Goal: Task Accomplishment & Management: Use online tool/utility

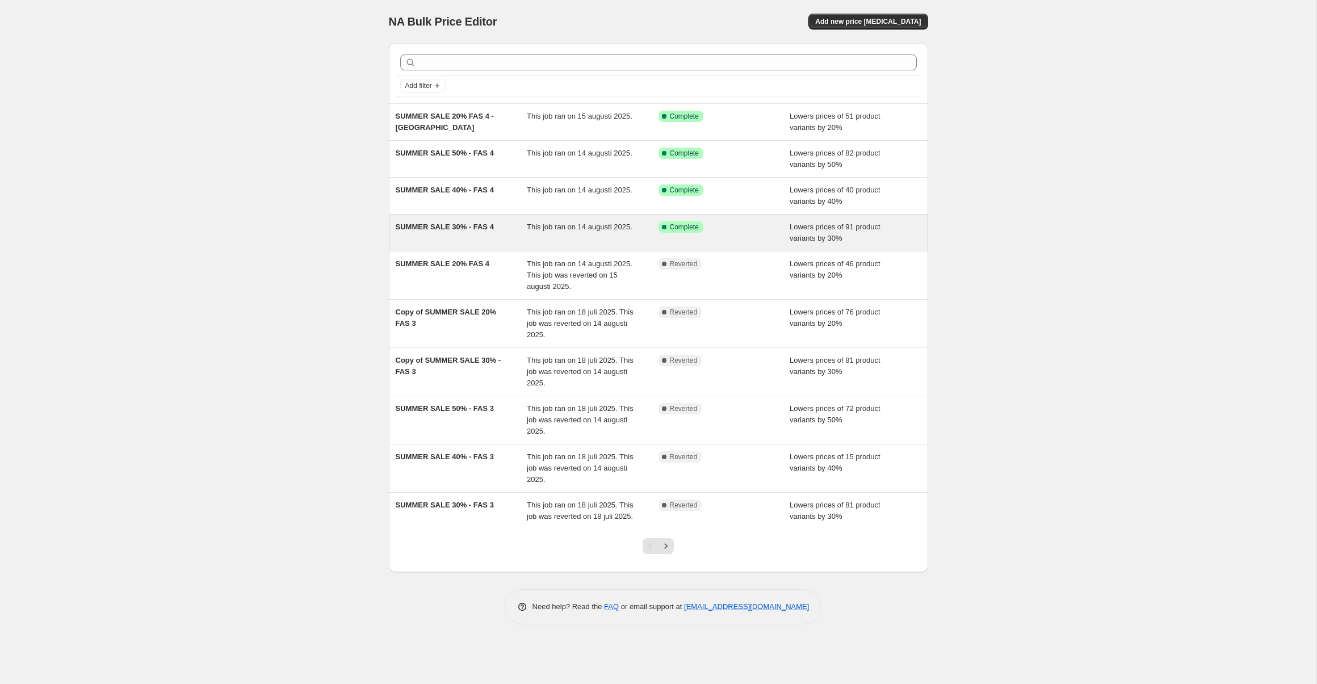
click at [469, 231] on span "SUMMER SALE 30% - FAS 4" at bounding box center [445, 227] width 98 height 9
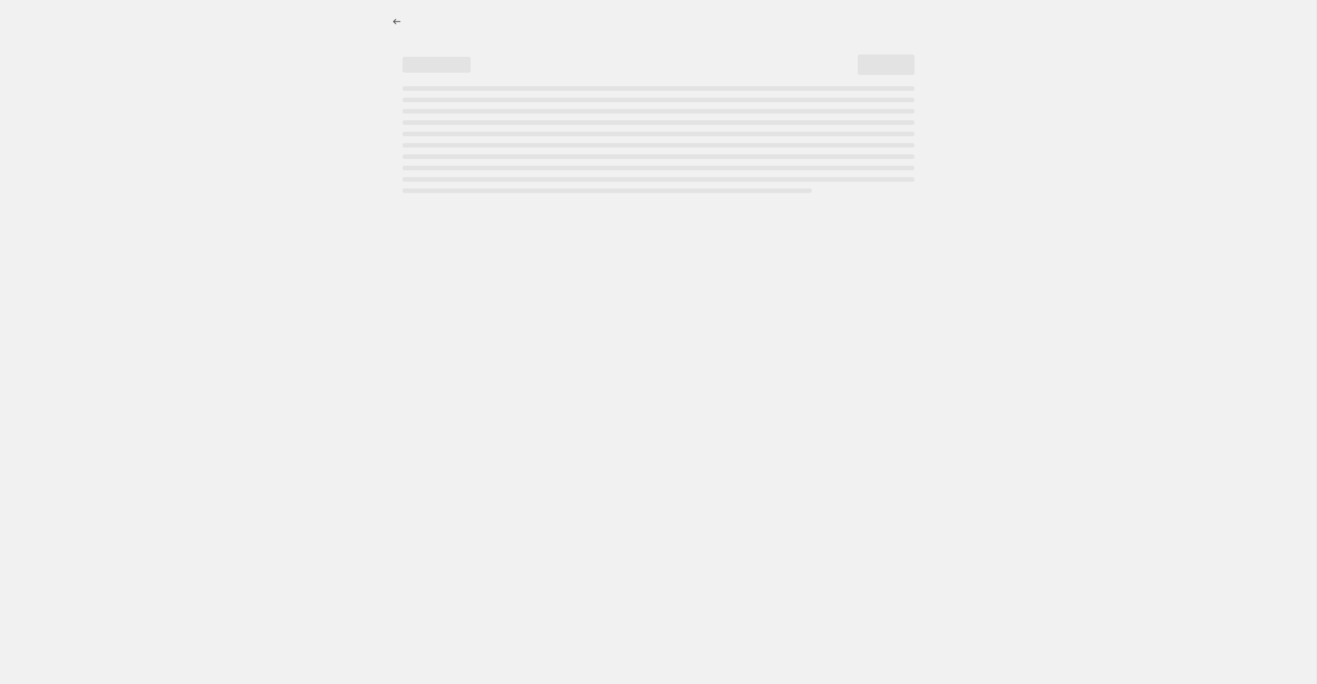
select select "percentage"
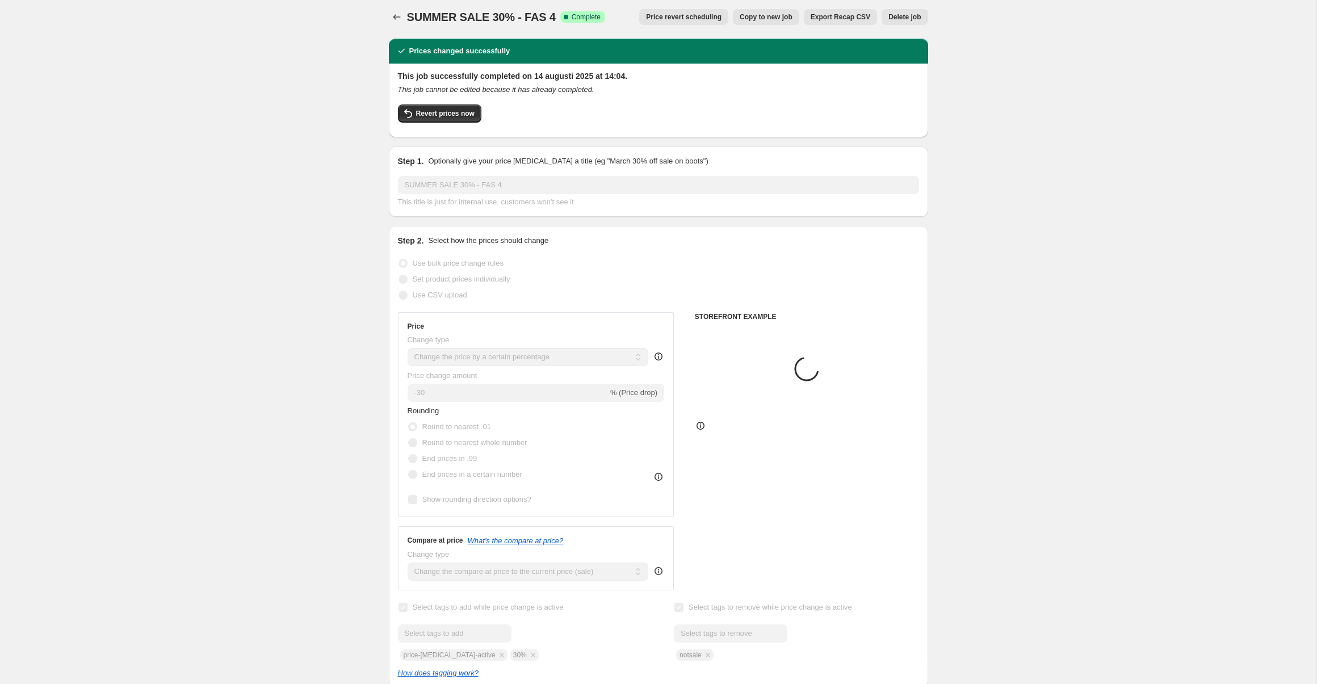
scroll to position [10, 0]
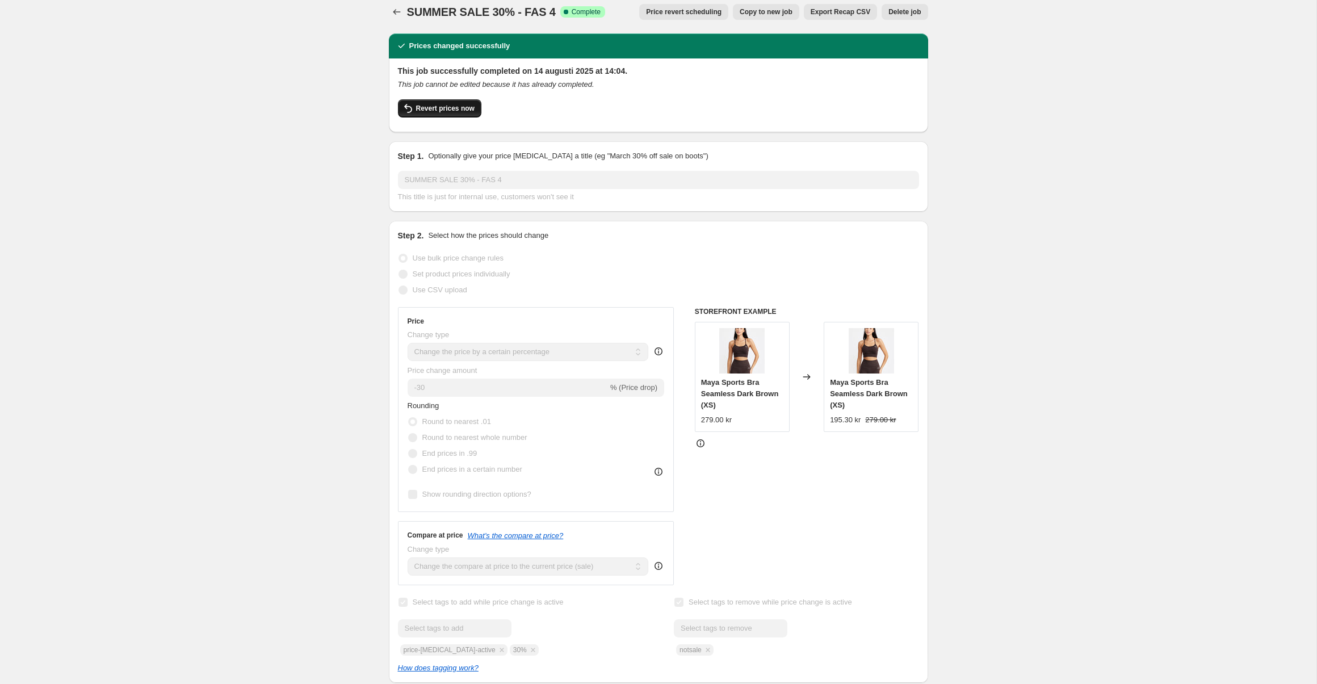
click at [456, 109] on span "Revert prices now" at bounding box center [445, 108] width 58 height 9
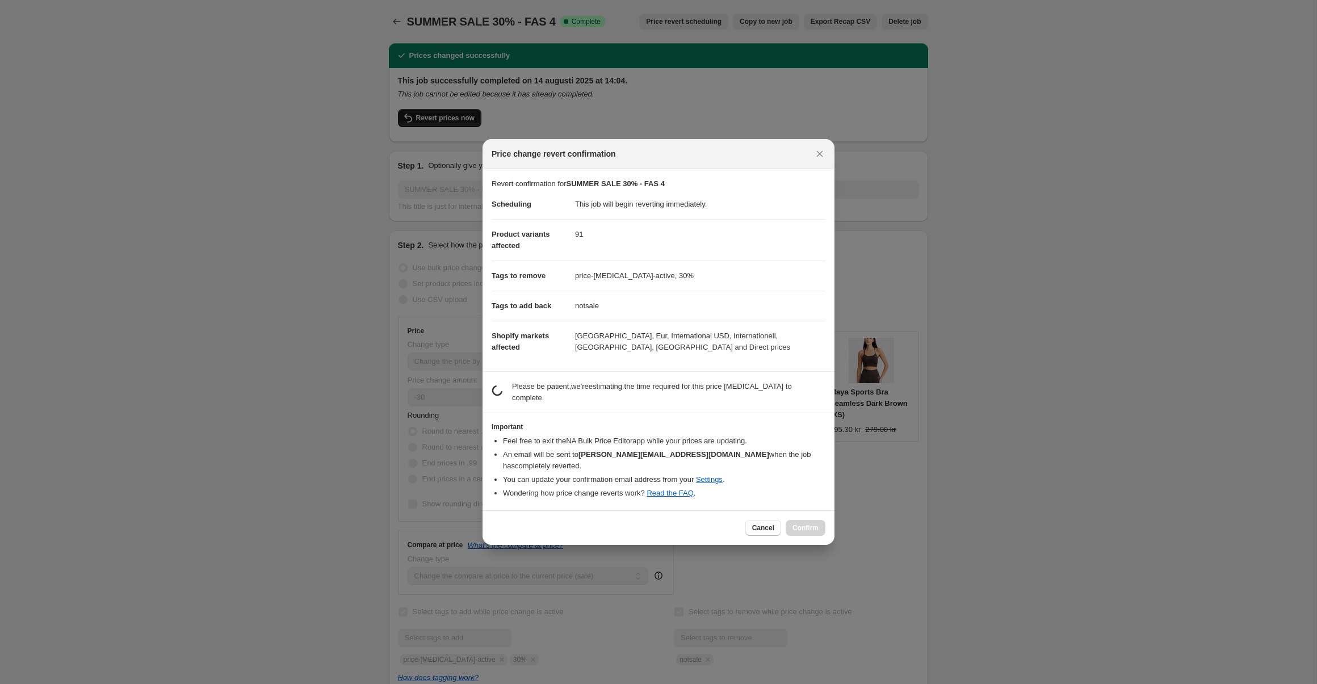
scroll to position [12, 0]
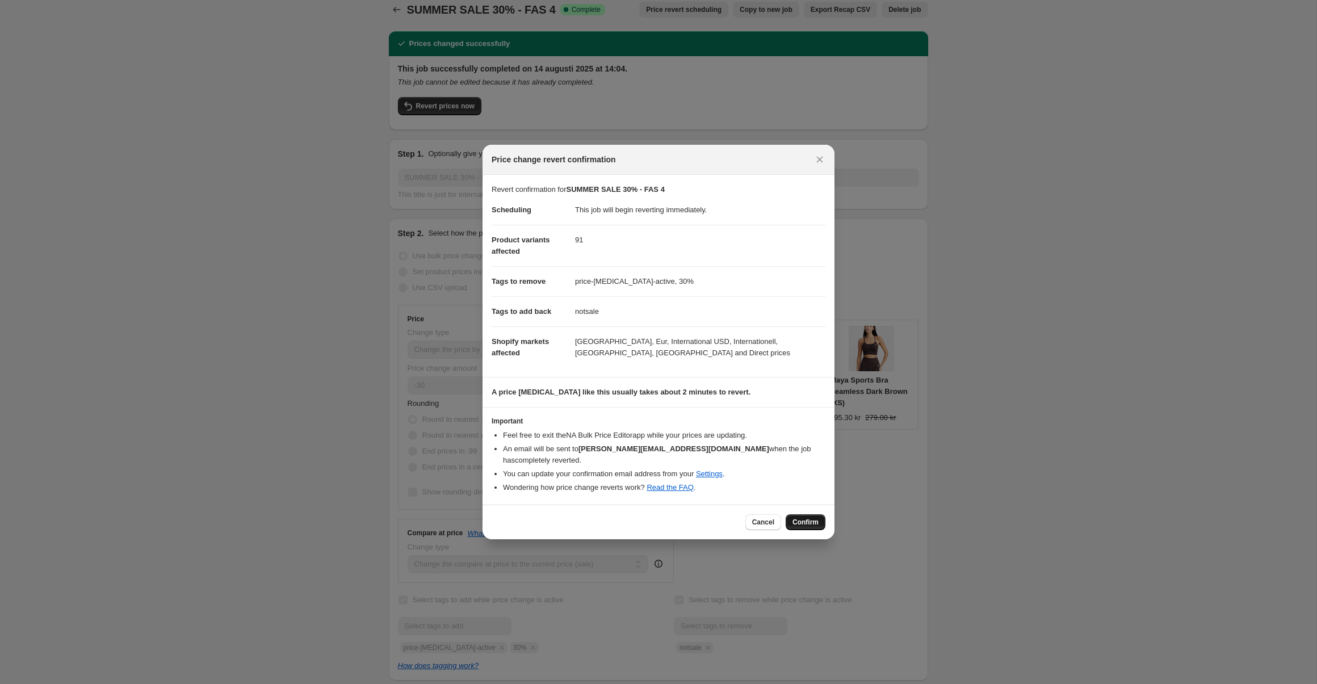
click at [800, 519] on span "Confirm" at bounding box center [806, 522] width 26 height 9
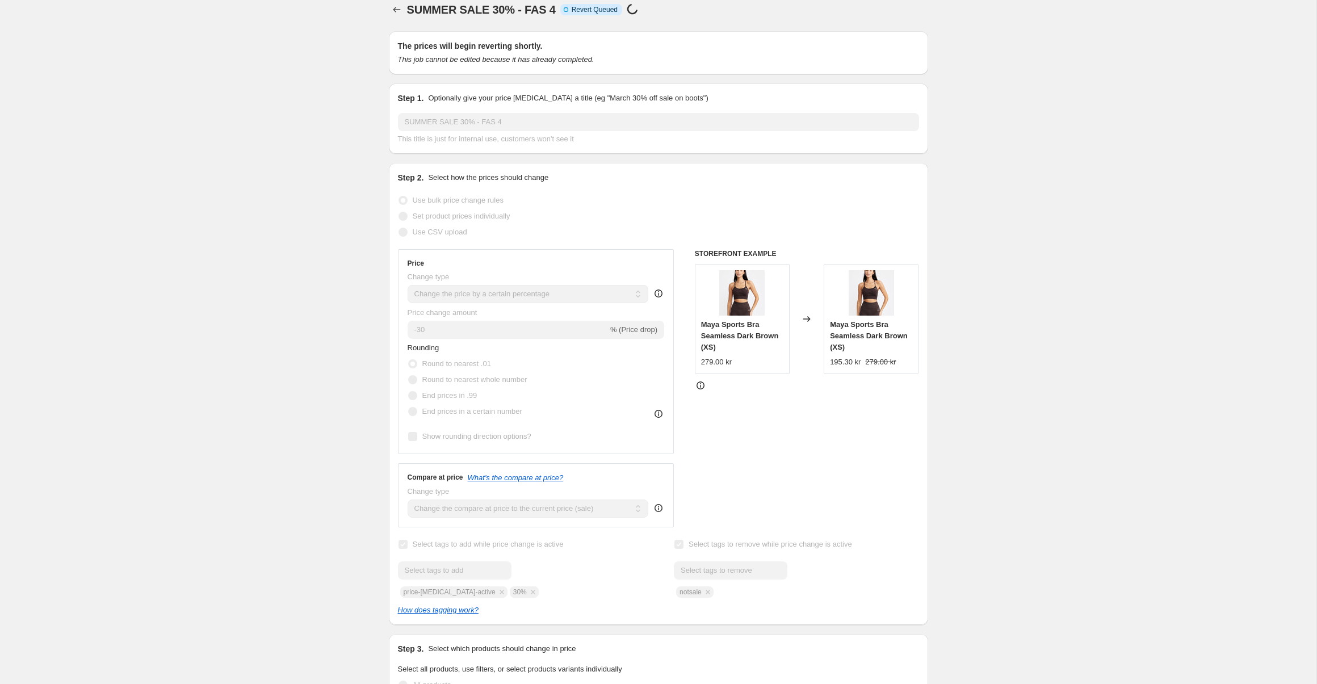
scroll to position [17, 0]
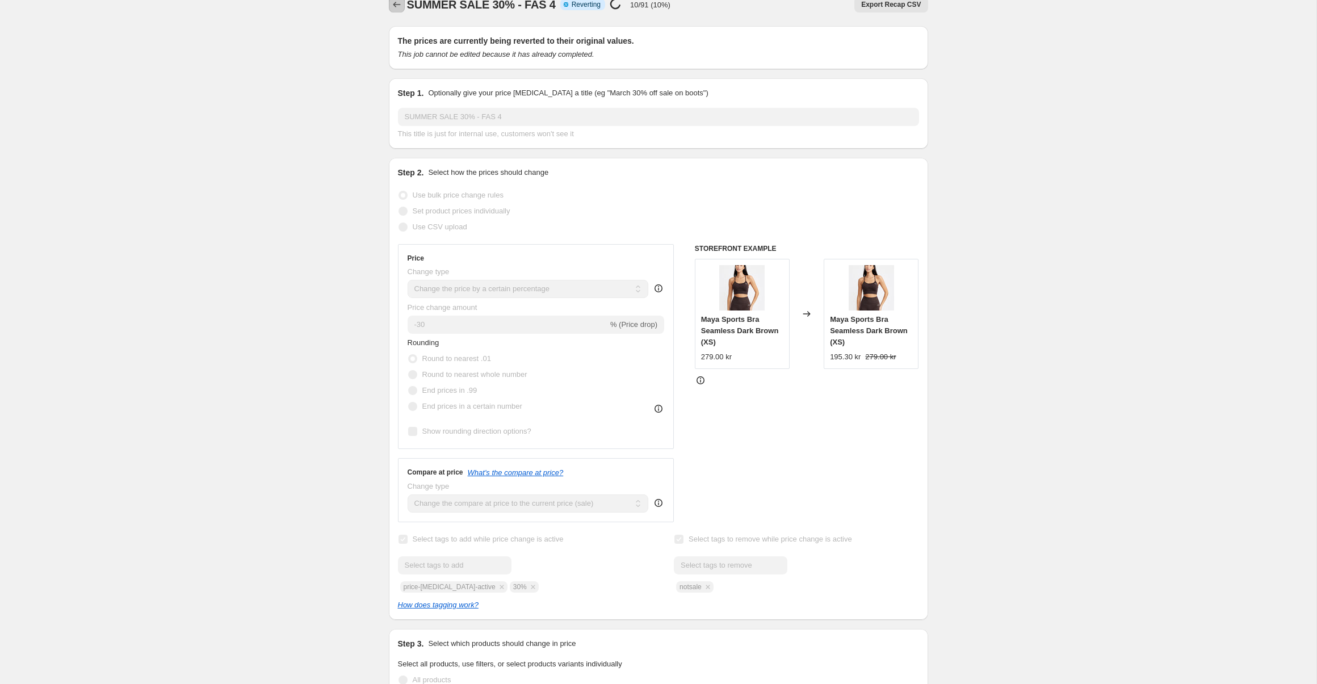
click at [393, 5] on icon "Price change jobs" at bounding box center [396, 4] width 7 height 5
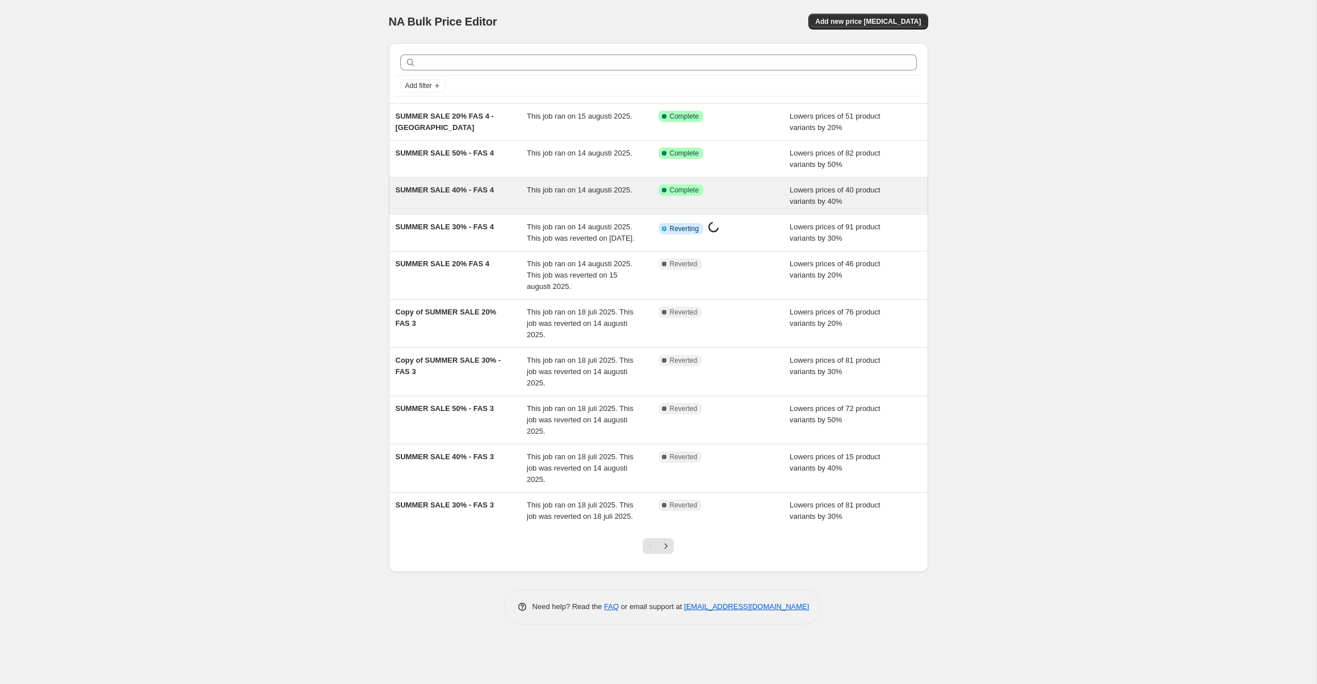
click at [441, 189] on span "SUMMER SALE 40% - FAS 4" at bounding box center [445, 190] width 98 height 9
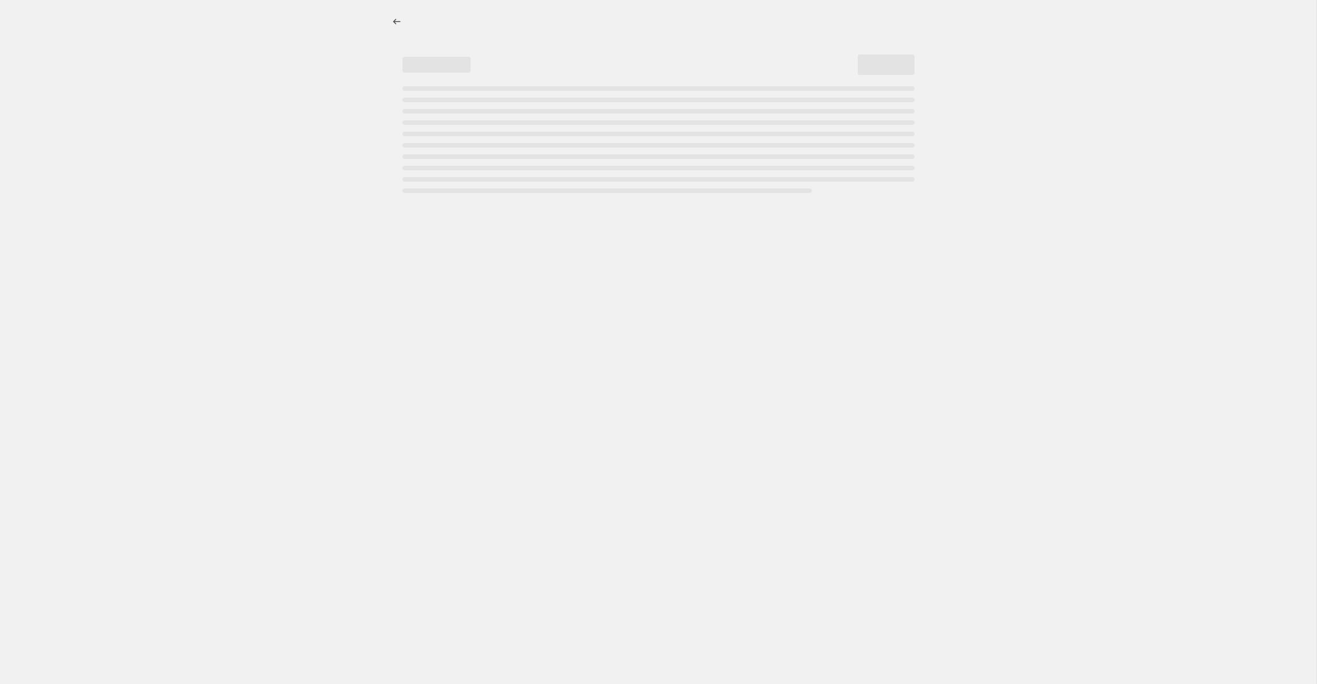
select select "percentage"
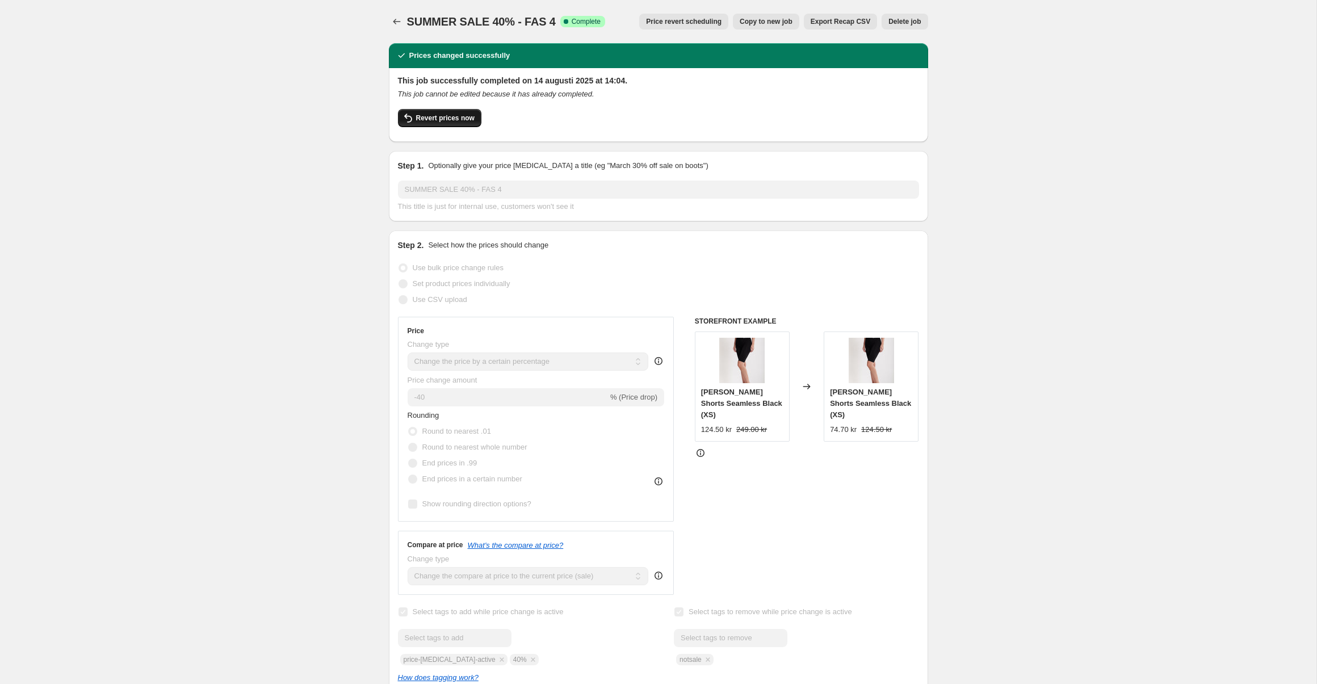
click at [450, 115] on span "Revert prices now" at bounding box center [445, 118] width 58 height 9
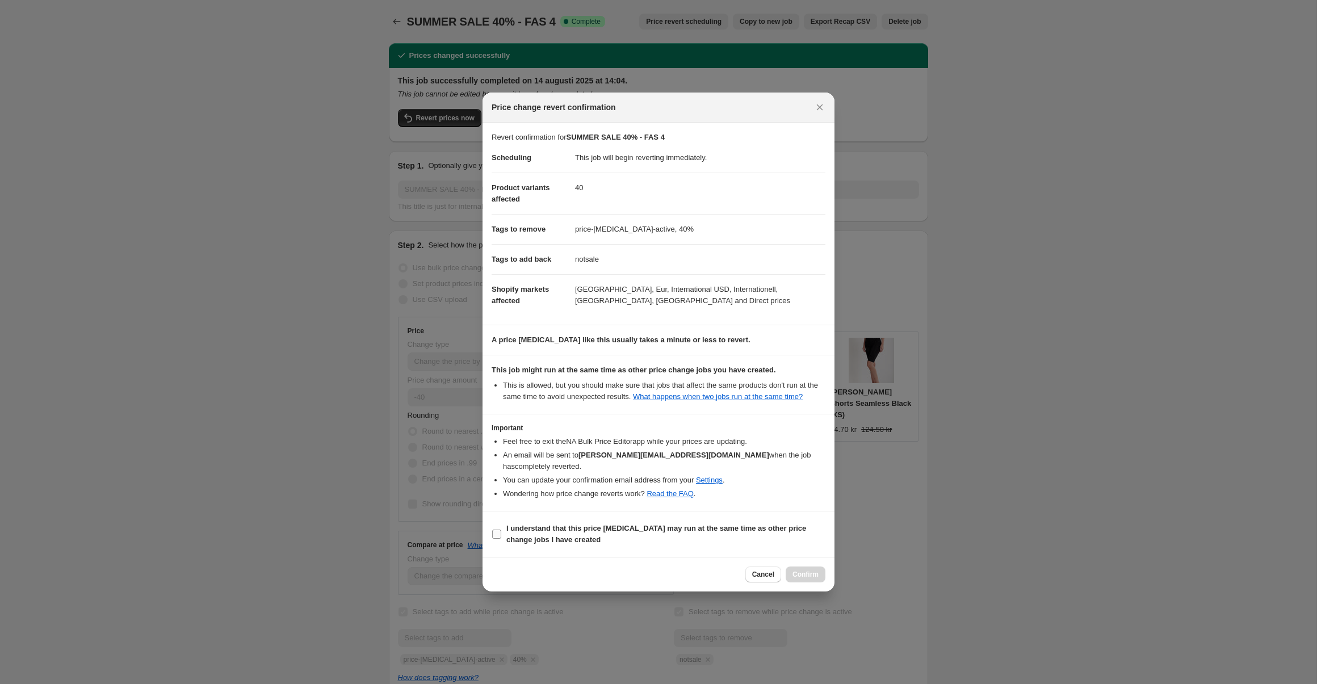
click at [500, 538] on input "I understand that this price [MEDICAL_DATA] may run at the same time as other p…" at bounding box center [496, 534] width 9 height 9
checkbox input "true"
click at [801, 577] on span "Confirm" at bounding box center [806, 574] width 26 height 9
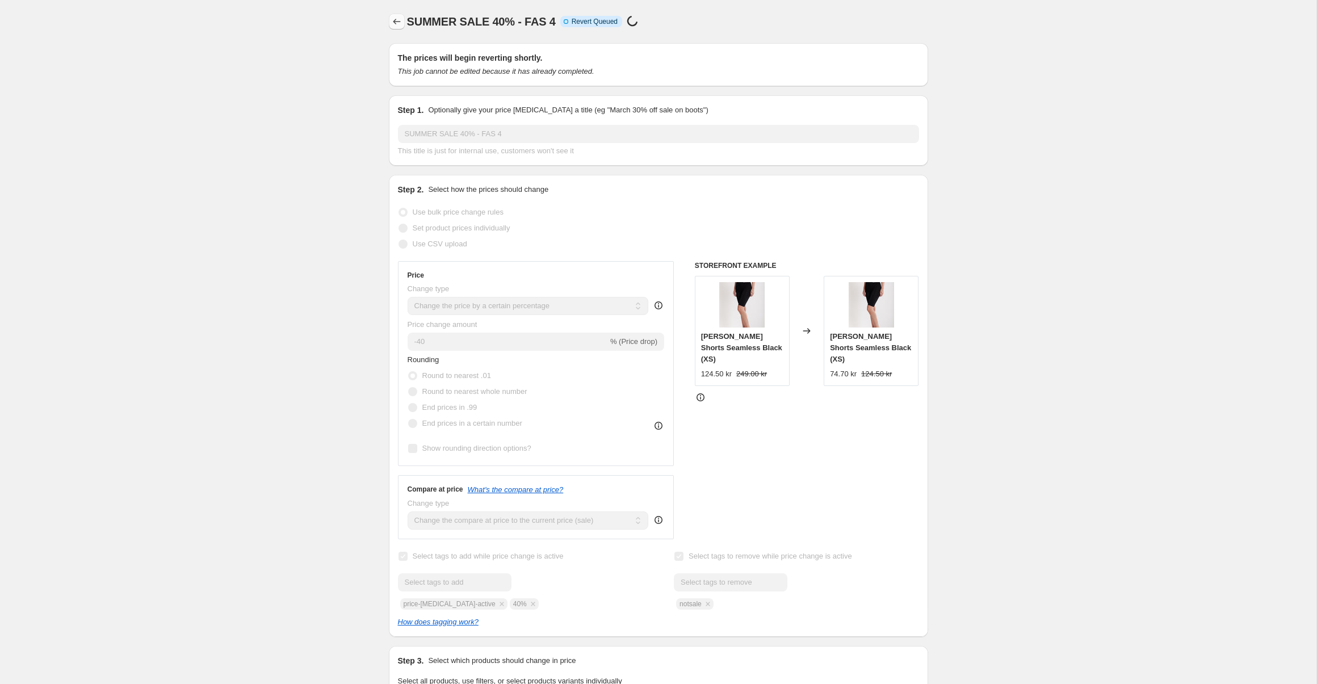
click at [397, 26] on icon "Price change jobs" at bounding box center [396, 21] width 11 height 11
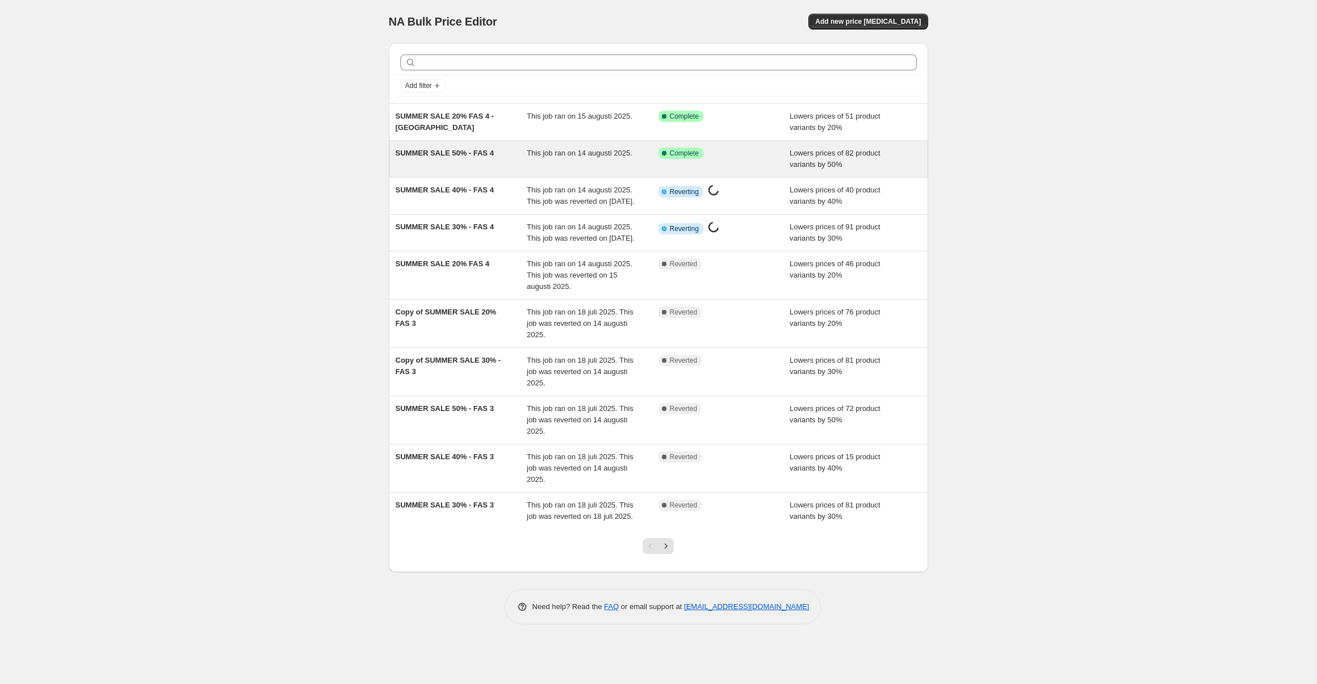
click at [437, 151] on span "SUMMER SALE 50% - FAS 4" at bounding box center [445, 153] width 98 height 9
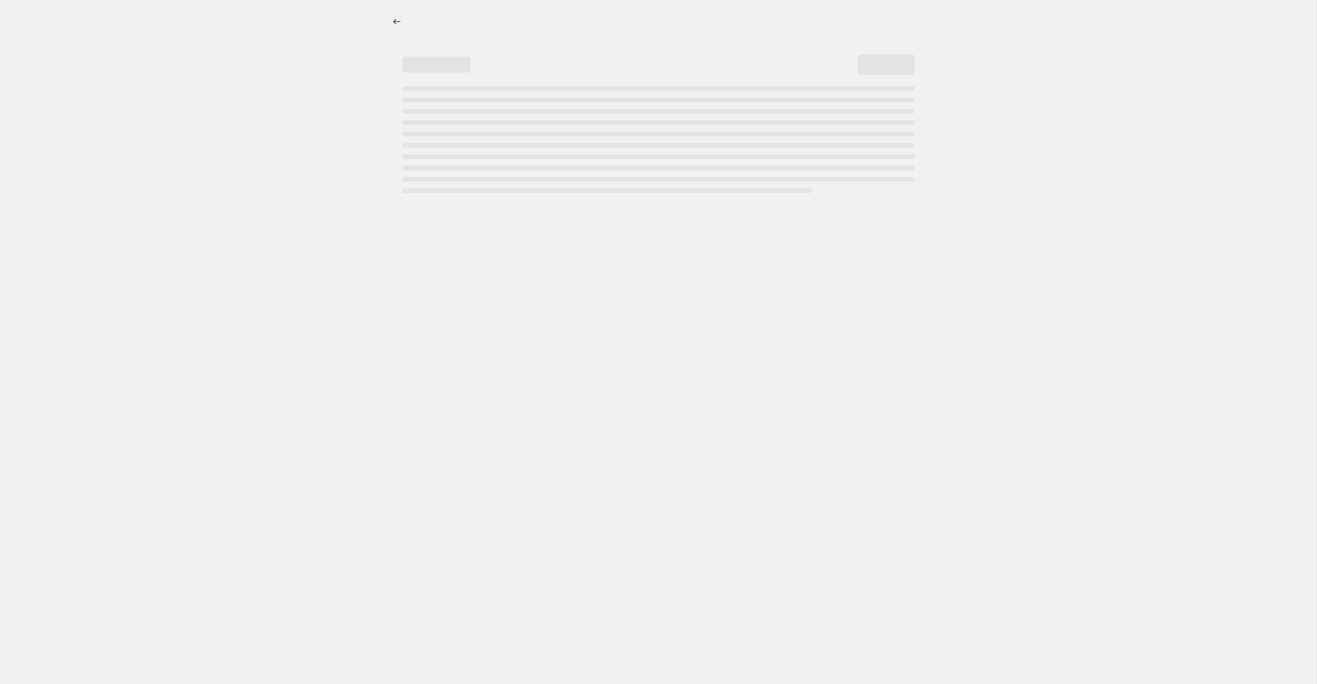
select select "percentage"
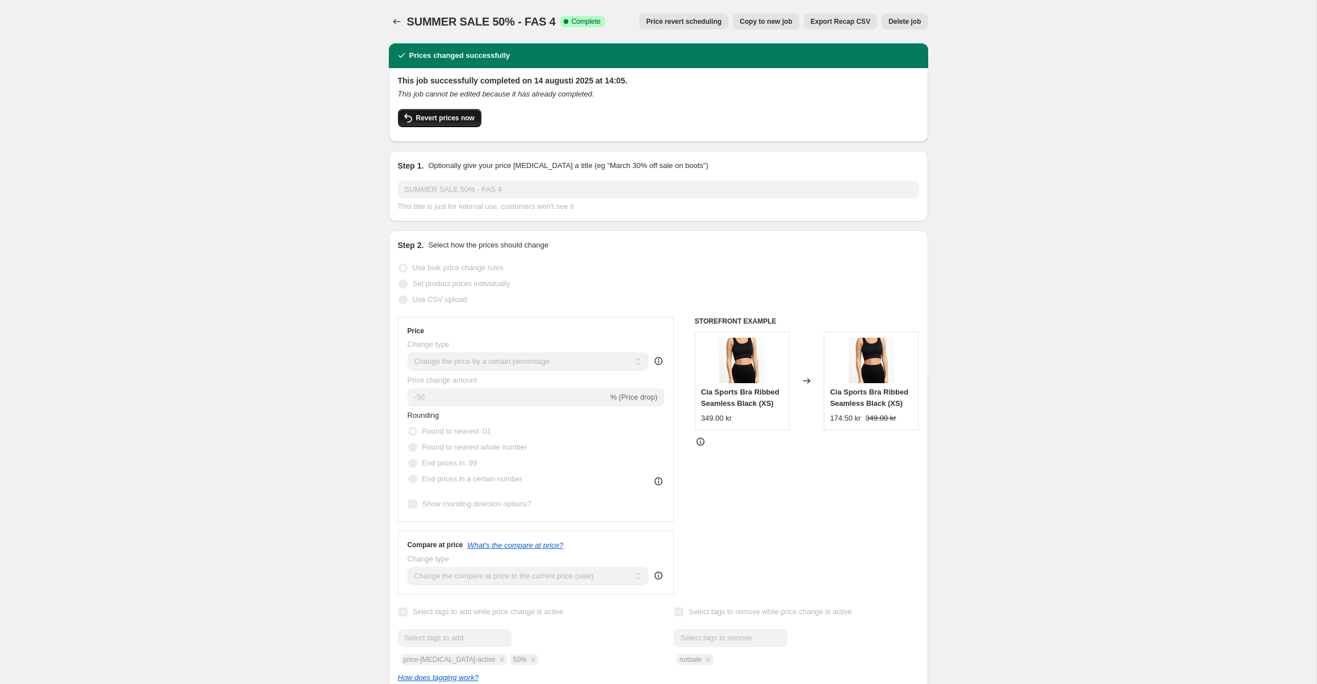
click at [462, 118] on span "Revert prices now" at bounding box center [445, 118] width 58 height 9
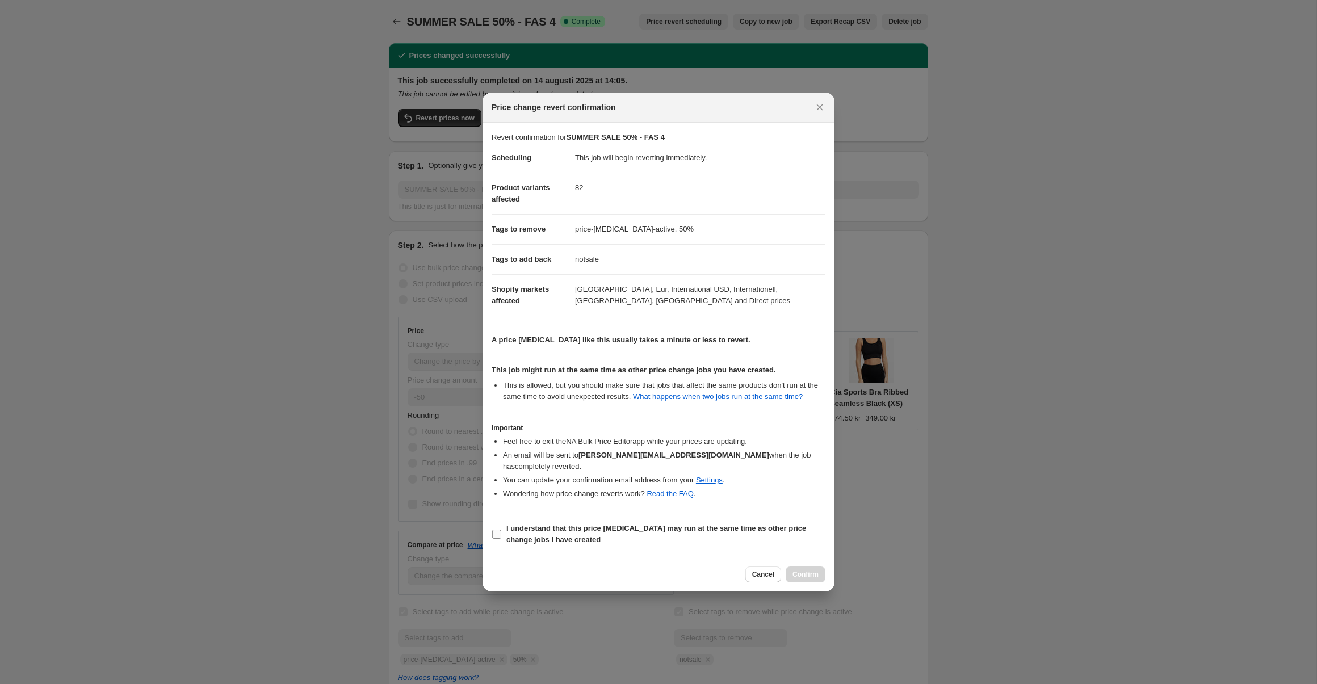
click at [500, 539] on input "I understand that this price [MEDICAL_DATA] may run at the same time as other p…" at bounding box center [496, 534] width 9 height 9
checkbox input "true"
click at [798, 578] on span "Confirm" at bounding box center [806, 574] width 26 height 9
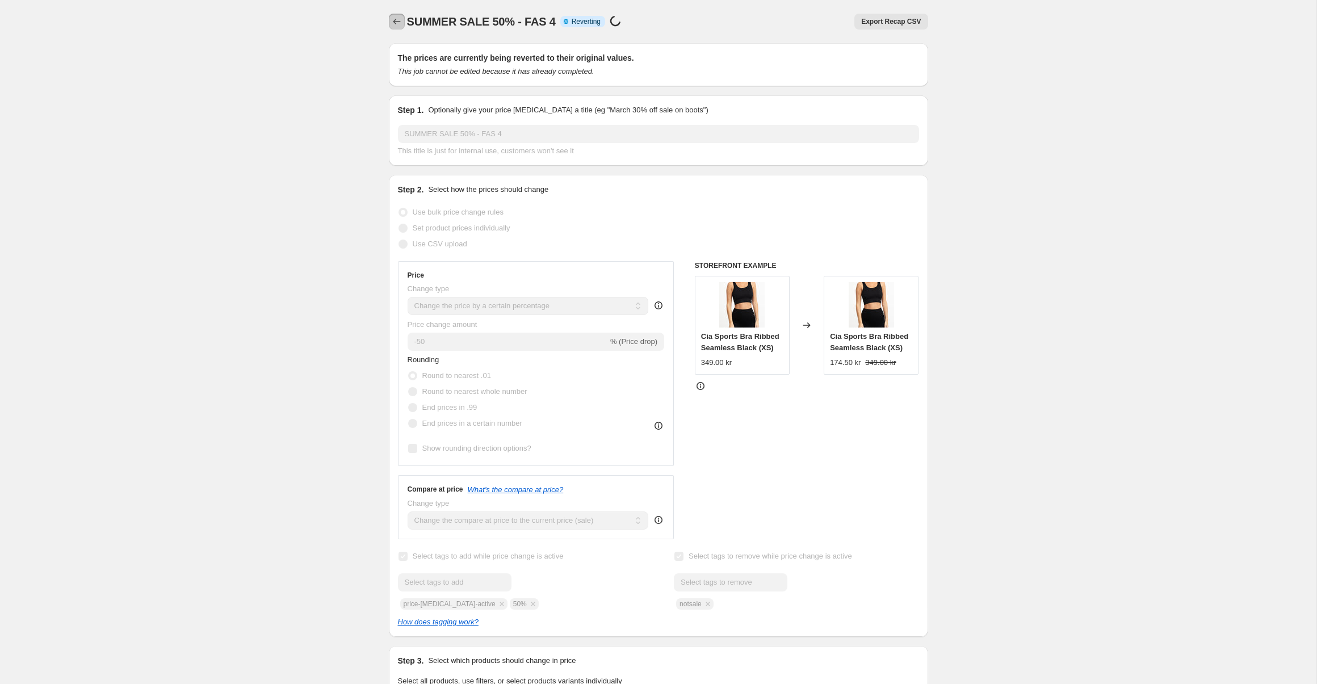
click at [399, 21] on icon "Price change jobs" at bounding box center [396, 21] width 11 height 11
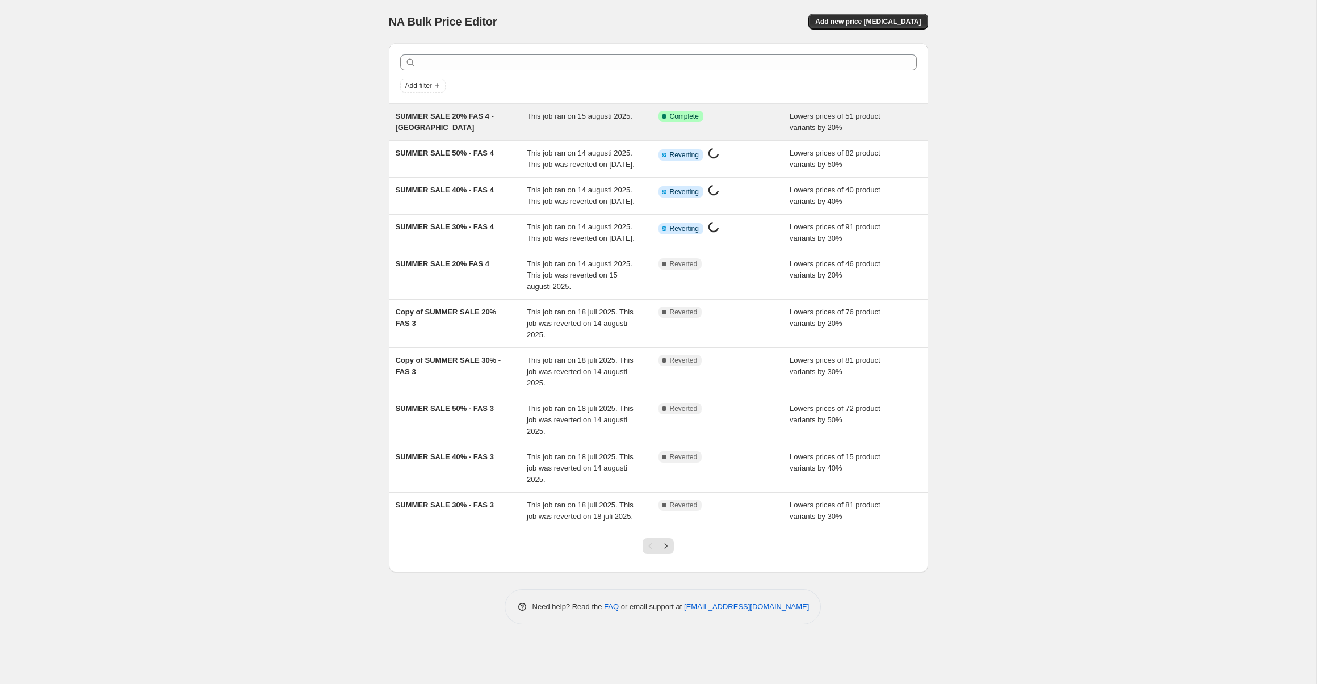
click at [435, 116] on span "SUMMER SALE 20% FAS 4 - [GEOGRAPHIC_DATA]" at bounding box center [445, 122] width 98 height 20
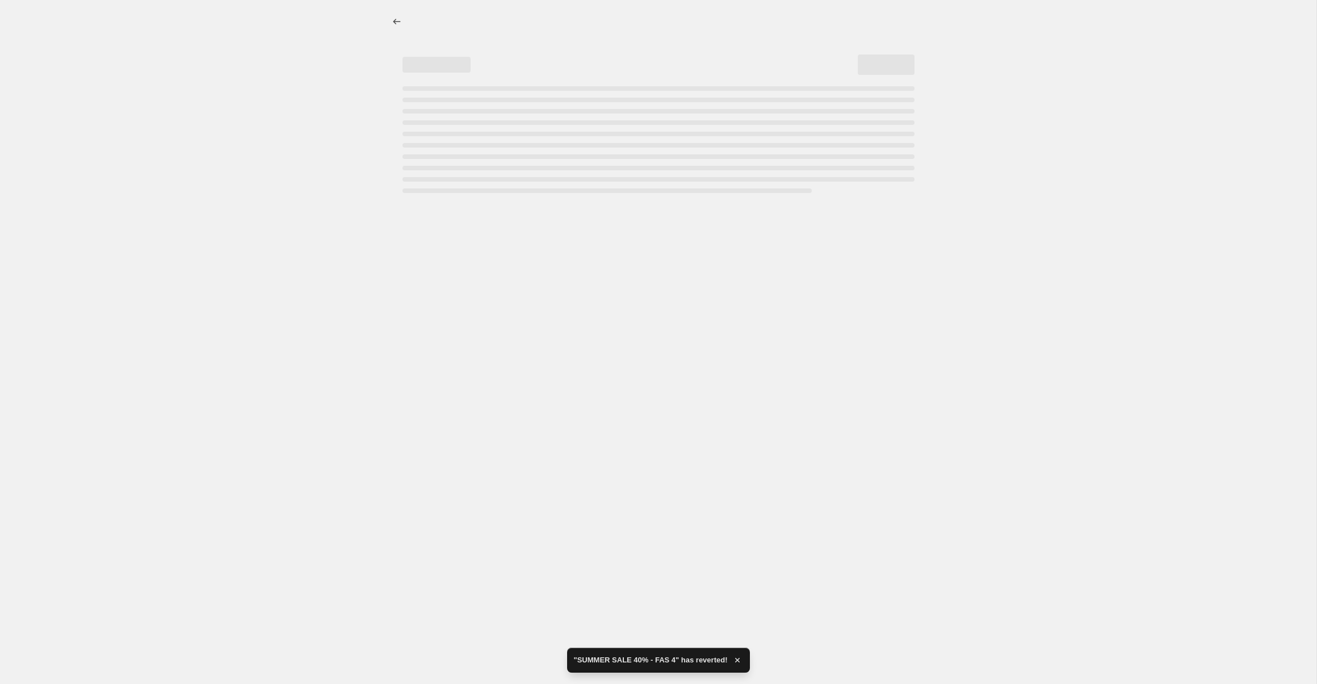
select select "percentage"
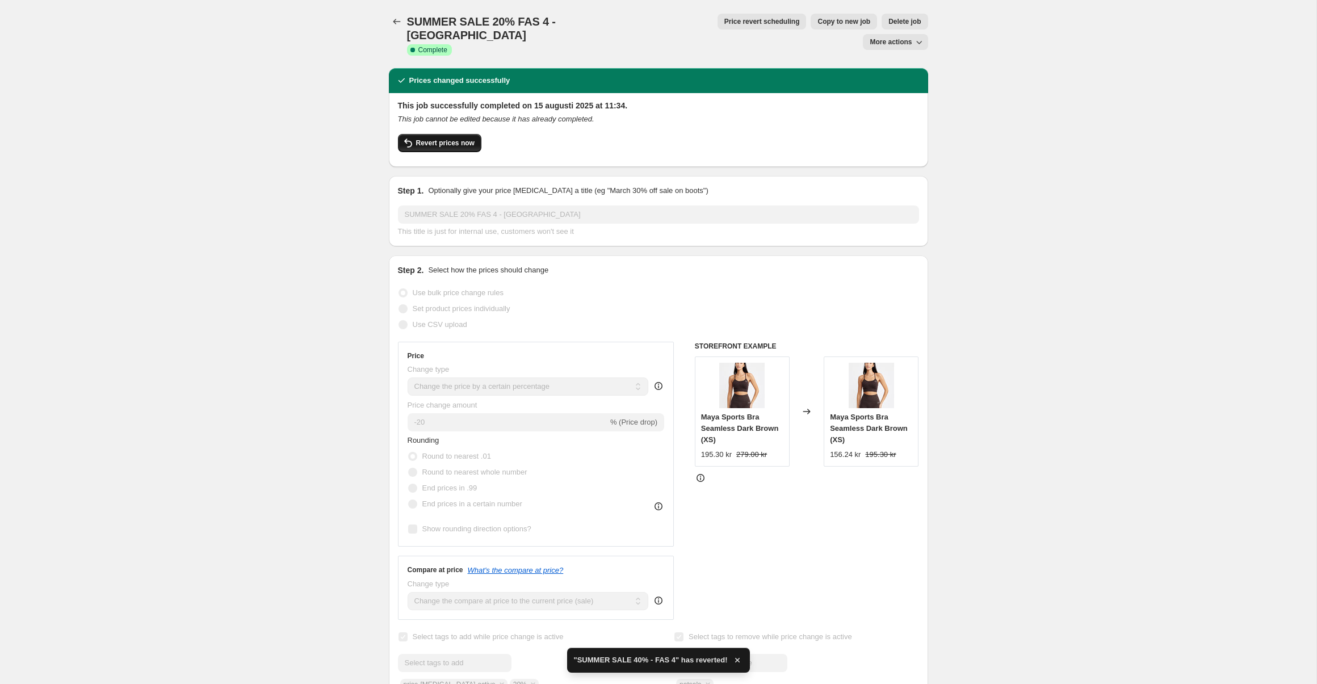
click at [459, 139] on span "Revert prices now" at bounding box center [445, 143] width 58 height 9
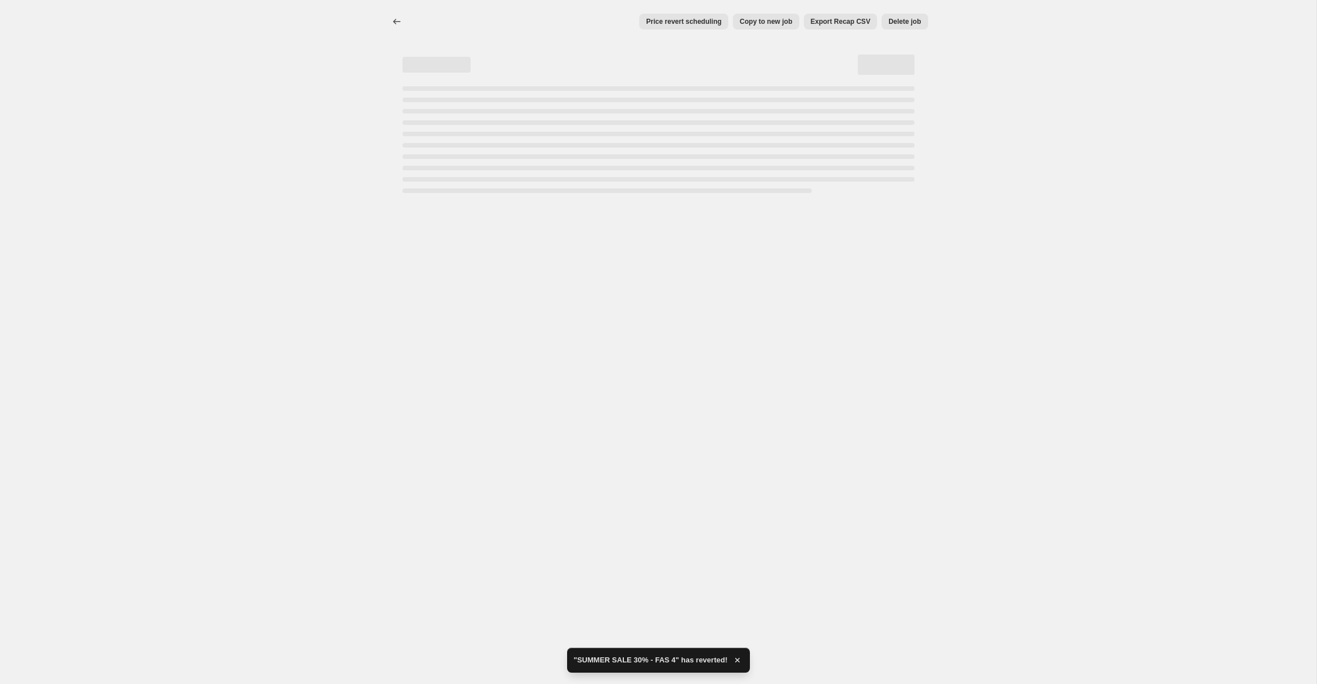
select select "percentage"
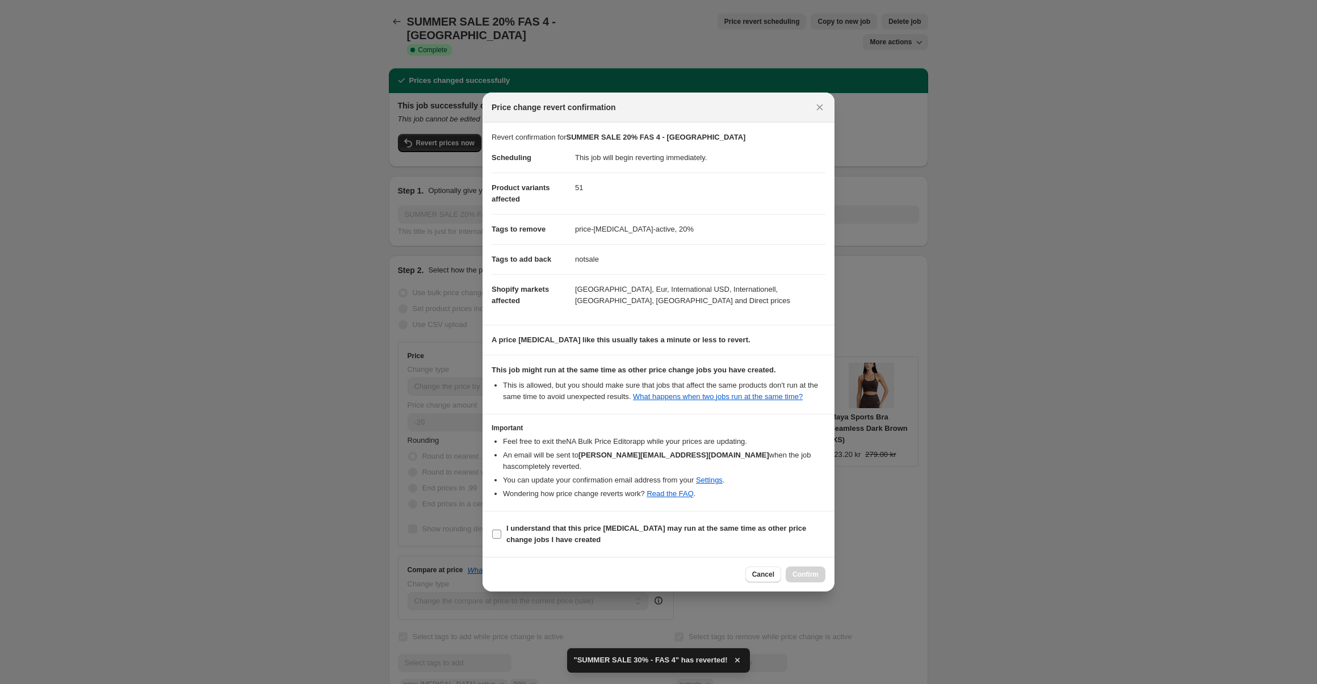
drag, startPoint x: 497, startPoint y: 541, endPoint x: 559, endPoint y: 547, distance: 62.2
click at [497, 539] on input "I understand that this price [MEDICAL_DATA] may run at the same time as other p…" at bounding box center [496, 534] width 9 height 9
checkbox input "true"
click at [805, 579] on span "Confirm" at bounding box center [806, 574] width 26 height 9
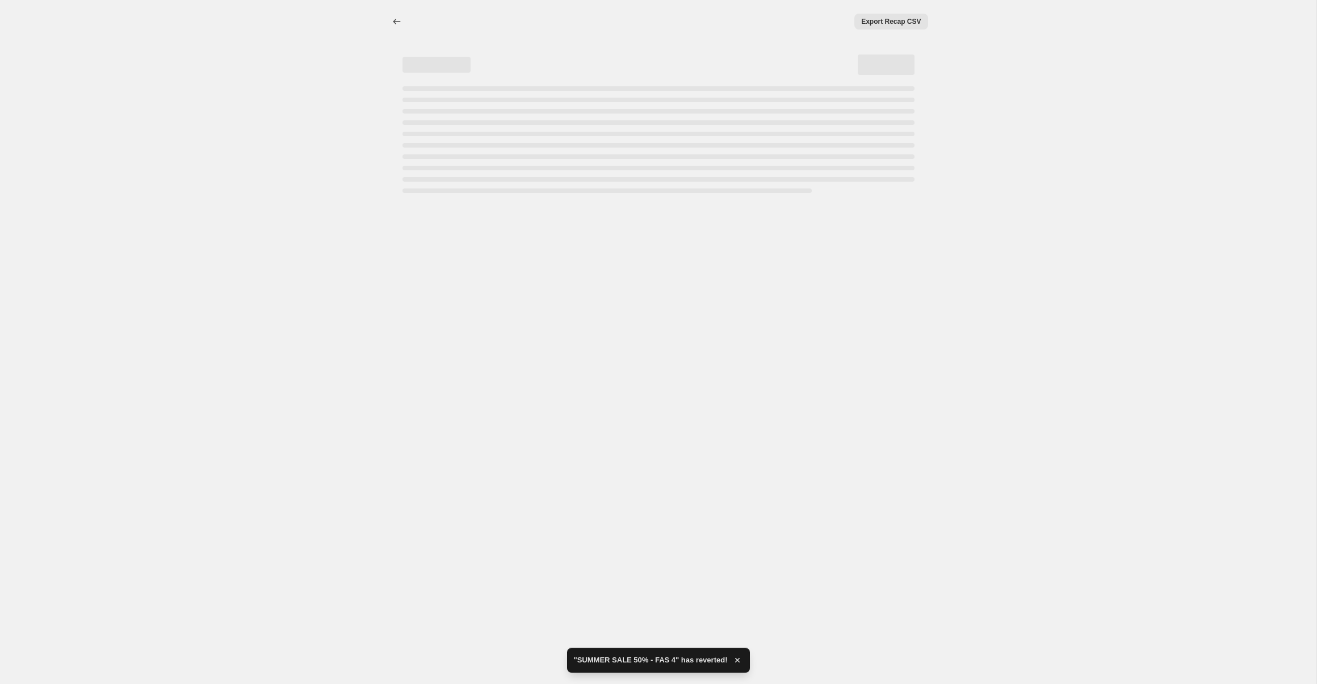
select select "percentage"
